Goal: Information Seeking & Learning: Learn about a topic

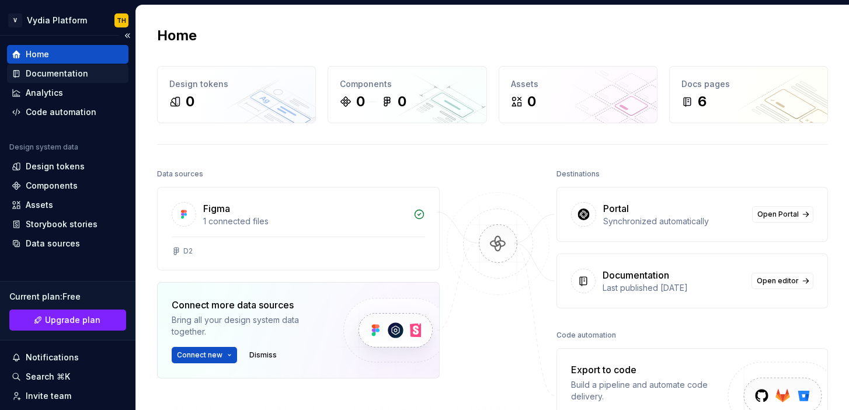
click at [66, 74] on div "Documentation" at bounding box center [57, 74] width 62 height 12
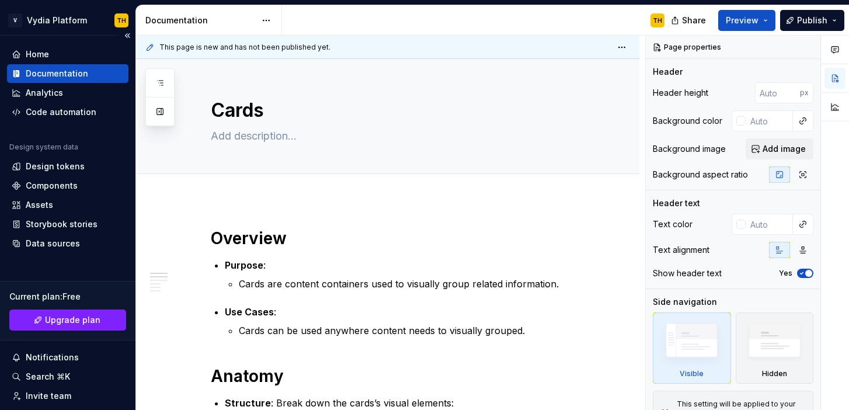
click at [42, 69] on div "Documentation" at bounding box center [57, 74] width 62 height 12
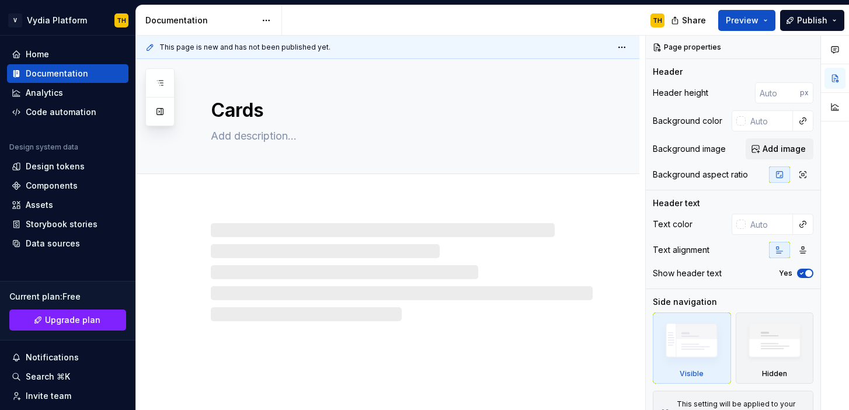
click at [179, 25] on div "Documentation" at bounding box center [200, 21] width 110 height 12
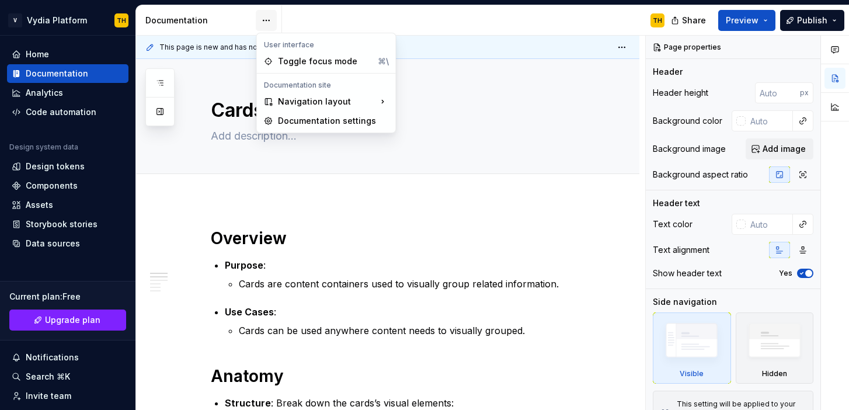
click at [255, 20] on html "V Vydia Platform TH Home Documentation Analytics Code automation Design system …" at bounding box center [424, 205] width 849 height 410
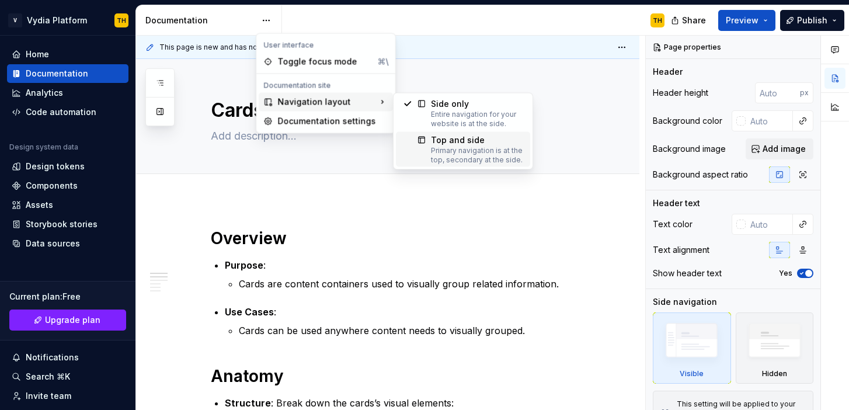
click at [464, 146] on div "Primary navigation is at the top, secondary at the side." at bounding box center [477, 155] width 92 height 19
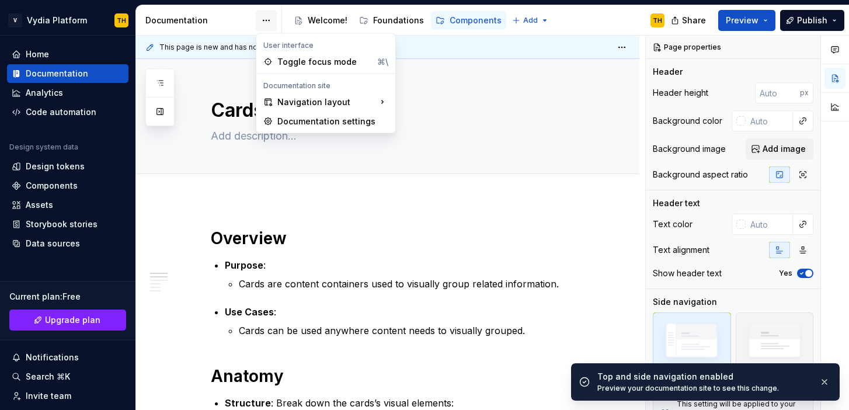
click at [269, 15] on html "V Vydia Platform TH Home Documentation Analytics Code automation Design system …" at bounding box center [424, 205] width 849 height 410
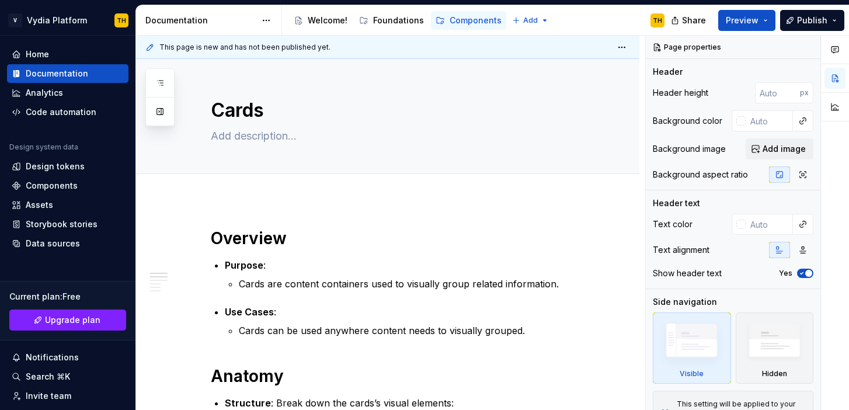
click at [385, 25] on html "V Vydia Platform TH Home Documentation Analytics Code automation Design system …" at bounding box center [424, 205] width 849 height 410
click at [378, 20] on div "Foundations" at bounding box center [398, 21] width 51 height 12
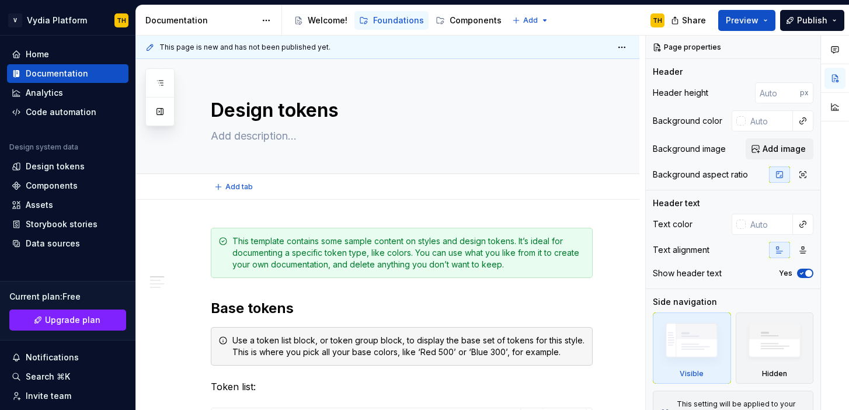
type textarea "*"
